Goal: Task Accomplishment & Management: Use online tool/utility

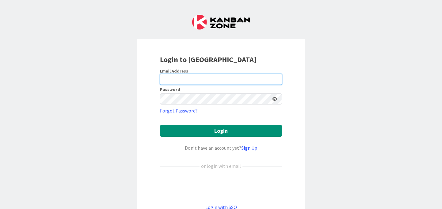
click at [223, 77] on input "email" at bounding box center [221, 79] width 122 height 11
click at [359, 80] on div "Login to [GEOGRAPHIC_DATA] Email Address Password Forgot Password? Login Don’t …" at bounding box center [221, 104] width 442 height 209
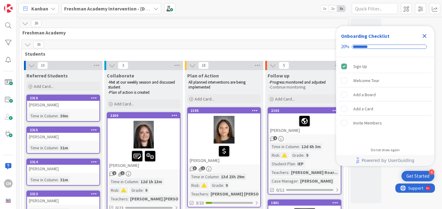
click at [425, 36] on icon "Close Checklist" at bounding box center [425, 36] width 4 height 4
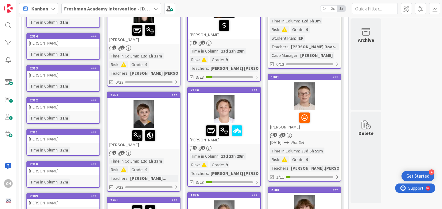
scroll to position [125, 0]
